Goal: Book appointment/travel/reservation

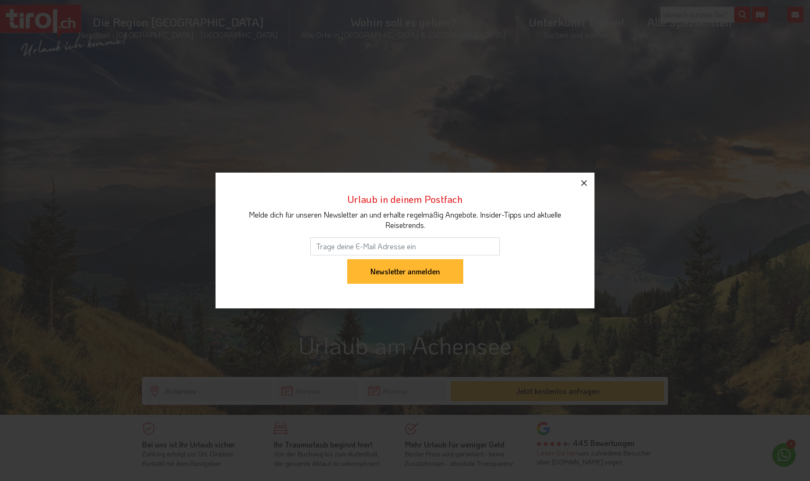
click at [585, 186] on icon "button" at bounding box center [583, 183] width 11 height 11
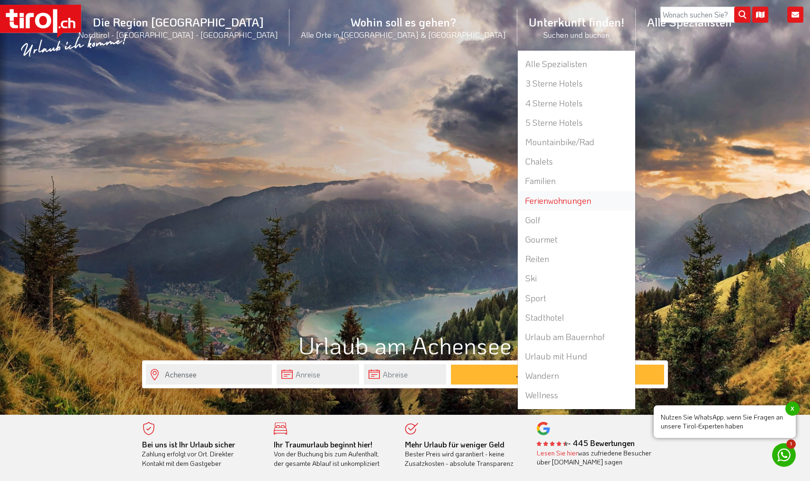
click at [517, 198] on link "Ferienwohnungen" at bounding box center [575, 200] width 117 height 19
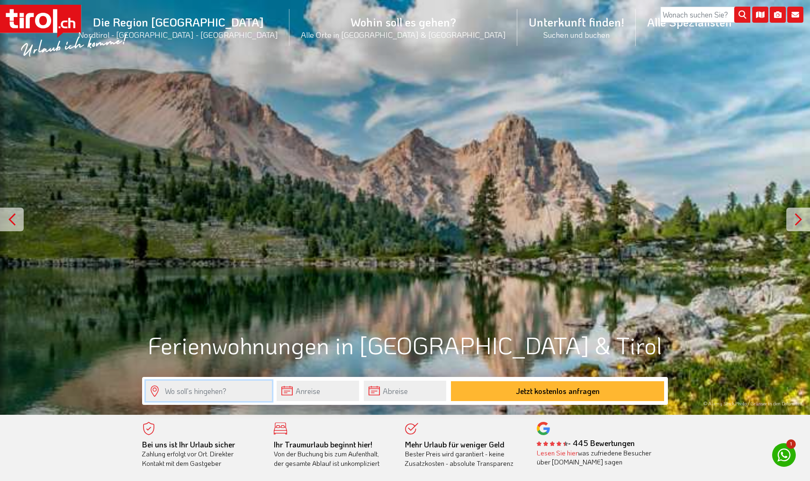
click at [224, 385] on input "text" at bounding box center [209, 391] width 126 height 20
click at [250, 387] on input "text" at bounding box center [209, 391] width 126 height 20
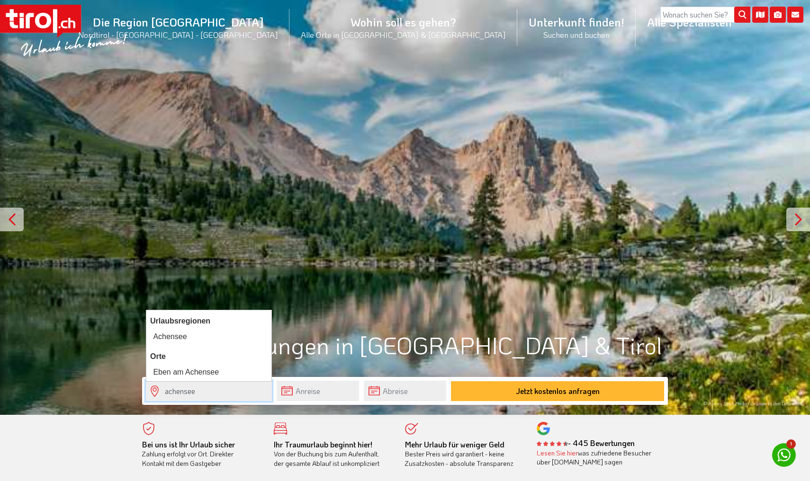
type input "Achensee"
drag, startPoint x: 250, startPoint y: 387, endPoint x: 319, endPoint y: 396, distance: 69.2
click at [319, 396] on input "text" at bounding box center [317, 391] width 82 height 20
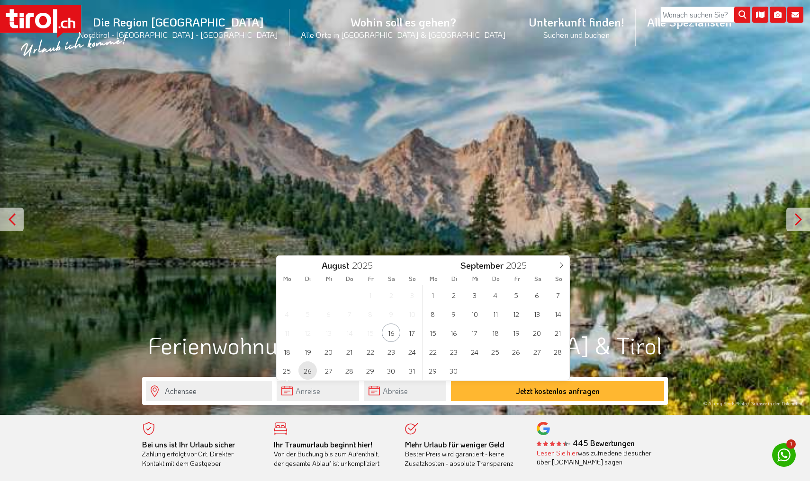
click at [308, 370] on span "26" at bounding box center [307, 371] width 18 height 18
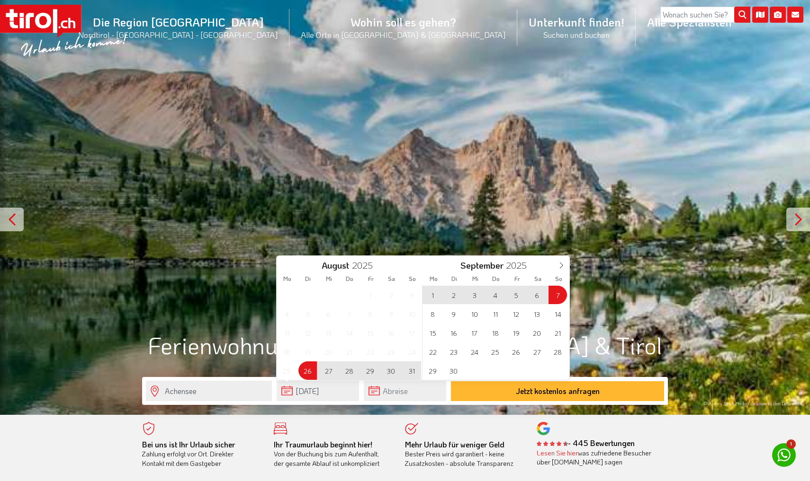
click at [554, 301] on span "7" at bounding box center [557, 295] width 18 height 18
type input "26-08-2025"
type input "07-09-2025"
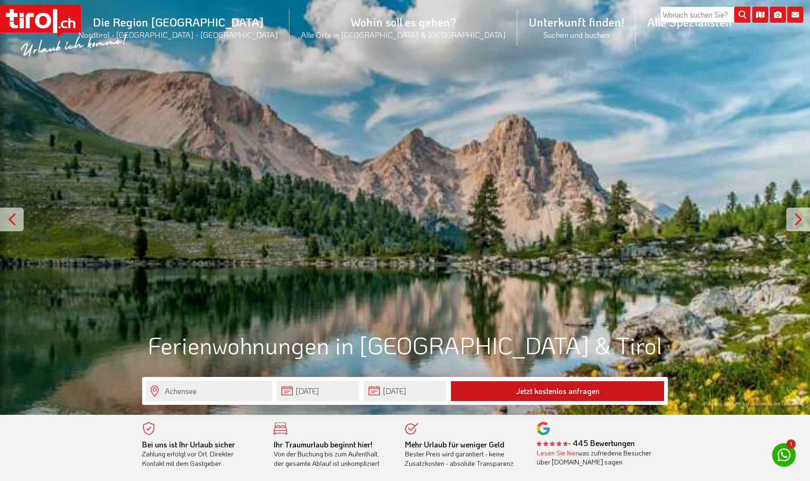
click at [483, 392] on button "Jetzt kostenlos anfragen" at bounding box center [557, 392] width 213 height 20
